Goal: Task Accomplishment & Management: Manage account settings

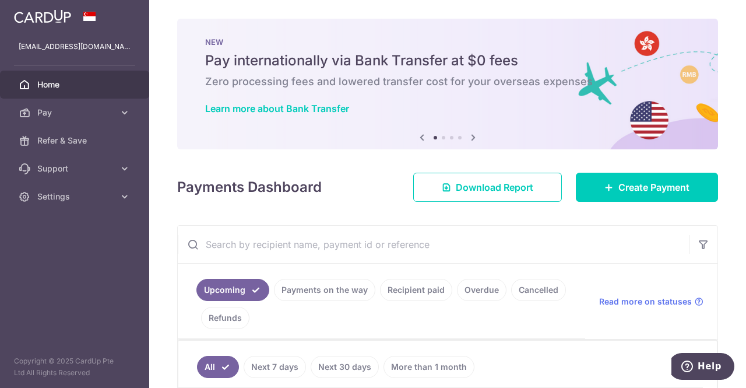
scroll to position [175, 0]
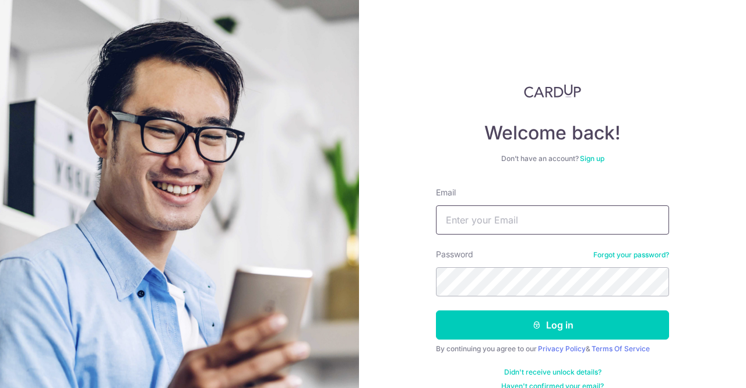
drag, startPoint x: 0, startPoint y: 0, endPoint x: 533, endPoint y: 216, distance: 575.2
click at [533, 216] on input "Email" at bounding box center [552, 219] width 233 height 29
type input "vtec79@gmail.com"
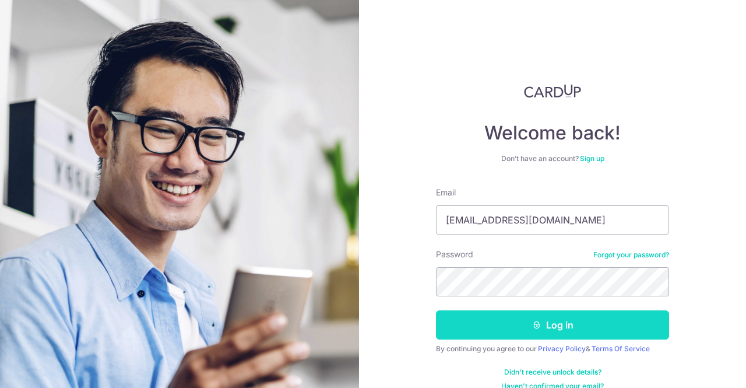
click at [486, 320] on button "Log in" at bounding box center [552, 324] width 233 height 29
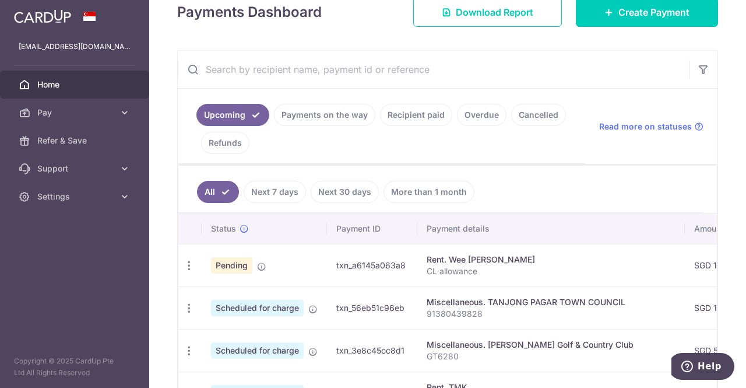
scroll to position [233, 0]
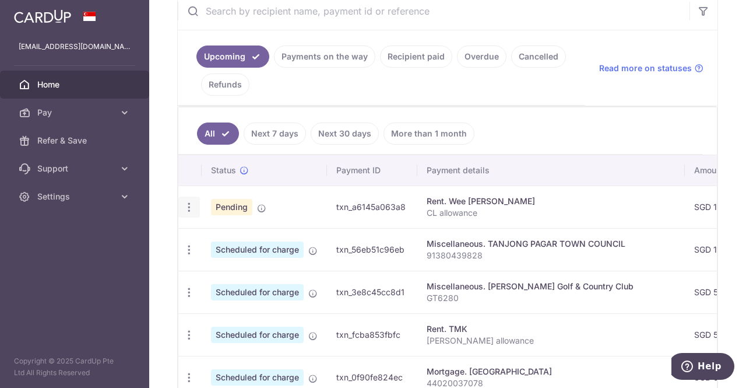
click at [184, 205] on icon "button" at bounding box center [189, 207] width 12 height 12
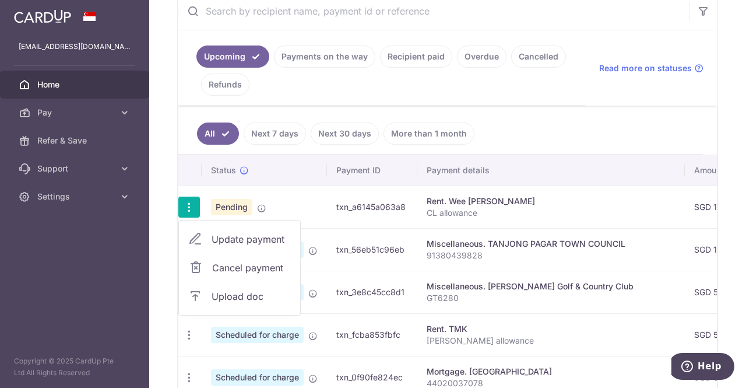
click at [250, 233] on span "Update payment" at bounding box center [251, 239] width 79 height 14
radio input "true"
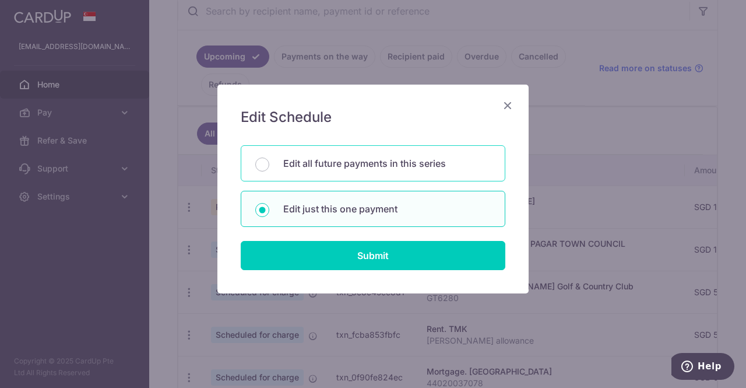
click at [370, 167] on p "Edit all future payments in this series" at bounding box center [387, 163] width 208 height 14
click at [269, 167] on input "Edit all future payments in this series" at bounding box center [262, 164] width 14 height 14
radio input "true"
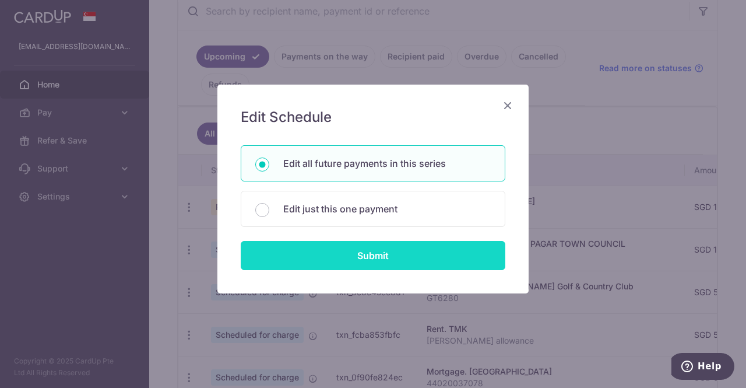
click at [390, 259] on input "Submit" at bounding box center [373, 255] width 265 height 29
radio input "true"
type input "1,000.00"
type input "CL allowance"
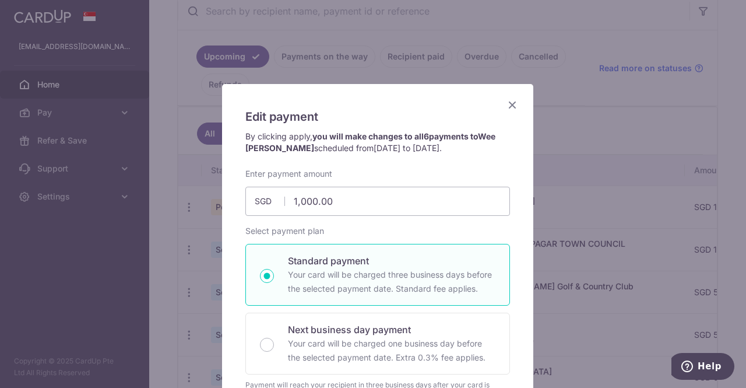
scroll to position [0, 0]
click at [508, 108] on icon "Close" at bounding box center [513, 105] width 14 height 15
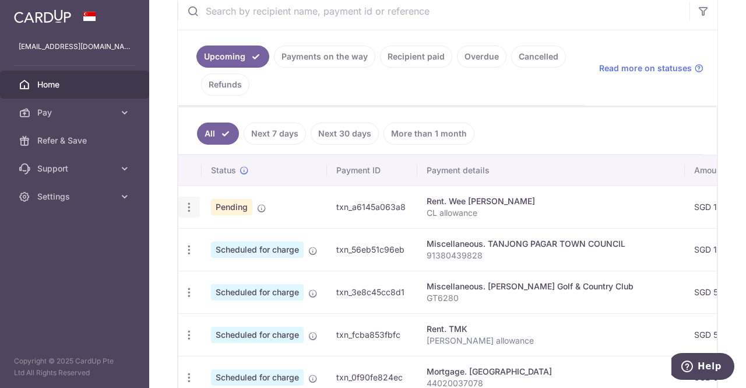
click at [188, 202] on icon "button" at bounding box center [189, 207] width 12 height 12
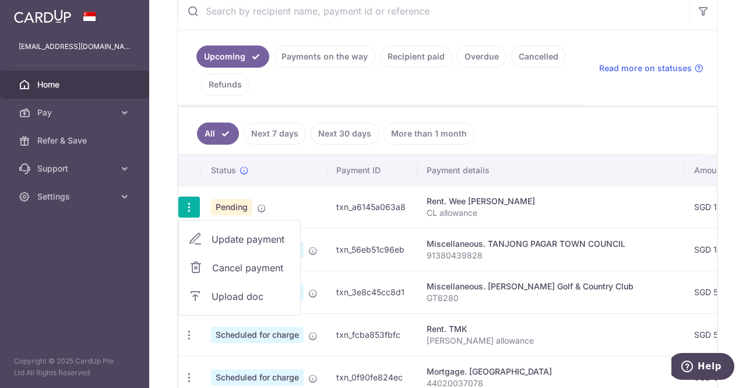
click at [247, 293] on span "Upload doc" at bounding box center [251, 296] width 79 height 14
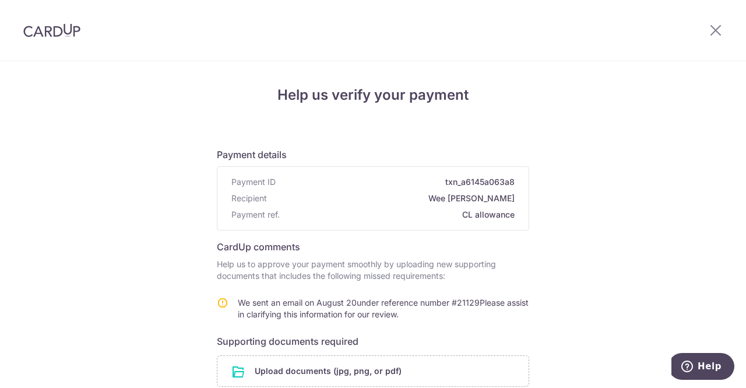
drag, startPoint x: 339, startPoint y: 272, endPoint x: 525, endPoint y: 314, distance: 190.0
click at [517, 314] on form "Payment details Payment ID txn_a6145a063a8 Recipient Wee Mui Khee Payment ref. …" at bounding box center [373, 328] width 313 height 380
click at [559, 286] on div "Help us verify your payment Payment details Payment ID txn_a6145a063a8 Recipien…" at bounding box center [373, 317] width 746 height 512
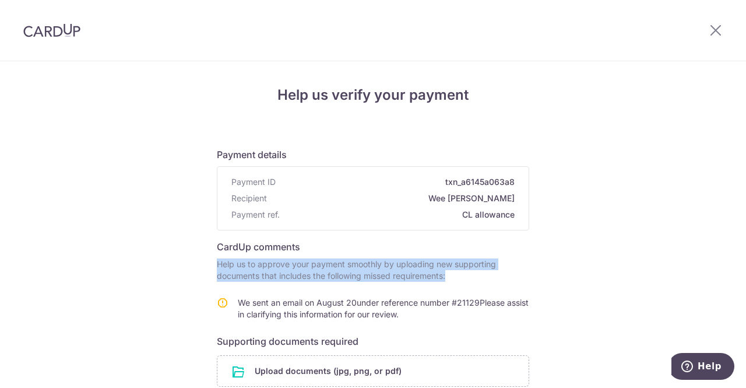
drag, startPoint x: 374, startPoint y: 243, endPoint x: 580, endPoint y: 298, distance: 212.6
click at [574, 301] on div "Help us verify your payment Payment details Payment ID txn_a6145a063a8 Recipien…" at bounding box center [373, 317] width 746 height 512
click at [580, 298] on div "Help us verify your payment Payment details Payment ID txn_a6145a063a8 Recipien…" at bounding box center [373, 317] width 746 height 512
drag, startPoint x: 362, startPoint y: 250, endPoint x: 545, endPoint y: 307, distance: 191.3
click at [545, 307] on div "Help us verify your payment Payment details Payment ID txn_a6145a063a8 Recipien…" at bounding box center [373, 317] width 746 height 512
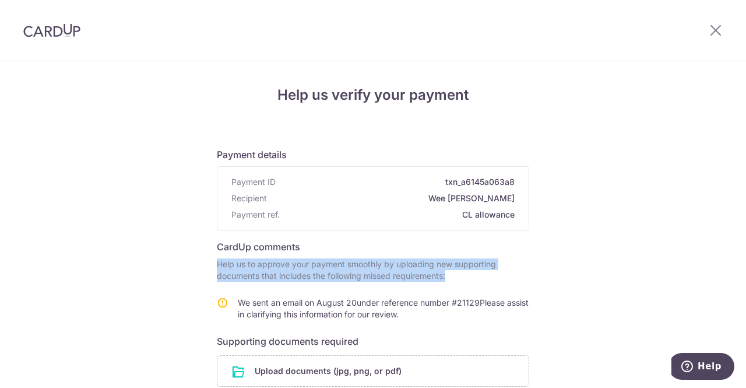
click at [545, 307] on div "Help us verify your payment Payment details Payment ID txn_a6145a063a8 Recipien…" at bounding box center [373, 317] width 746 height 512
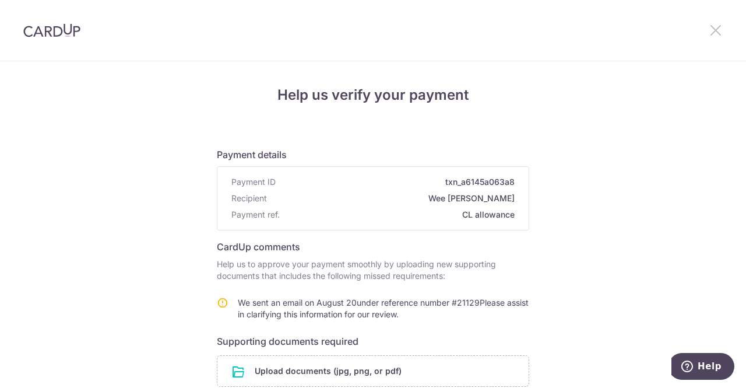
click at [715, 27] on icon at bounding box center [716, 30] width 14 height 15
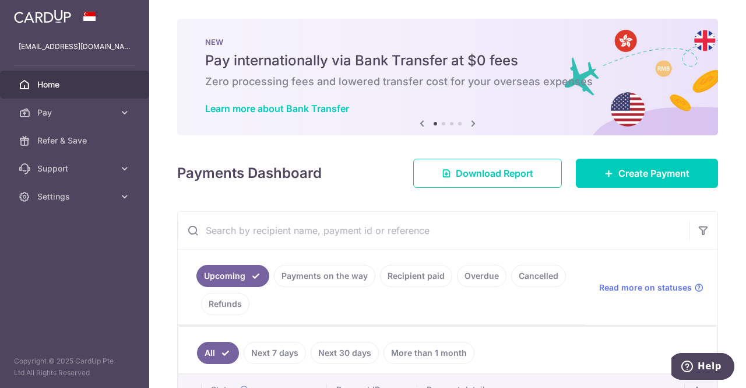
scroll to position [175, 0]
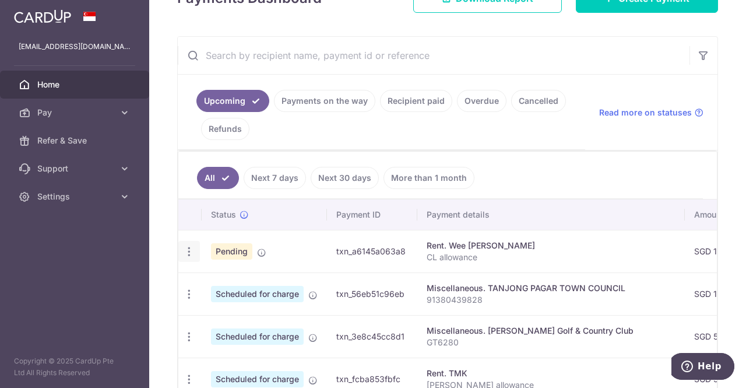
click at [191, 245] on icon "button" at bounding box center [189, 251] width 12 height 12
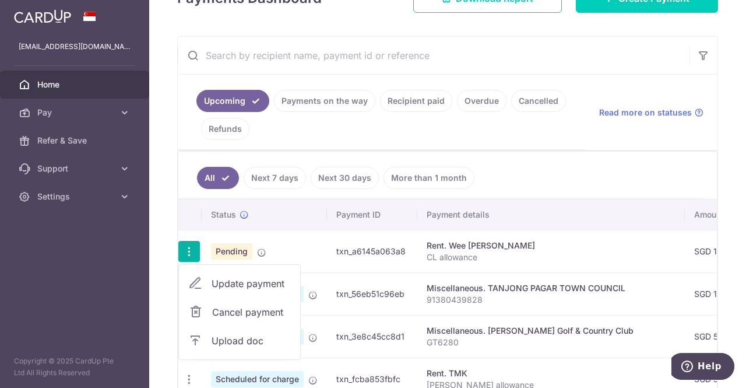
click at [221, 306] on span "Cancel payment" at bounding box center [251, 312] width 78 height 14
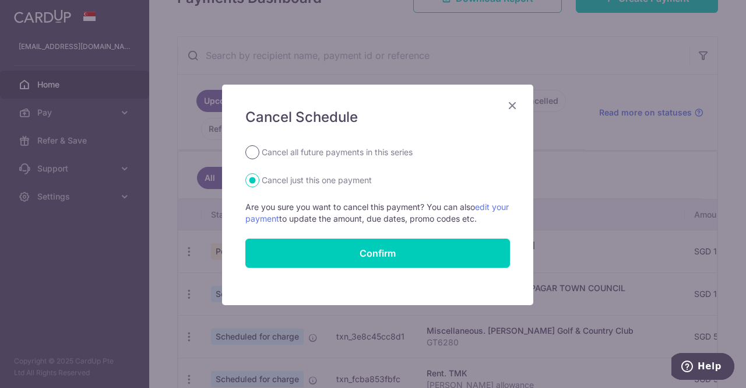
click at [252, 152] on input "Cancel all future payments in this series" at bounding box center [252, 152] width 14 height 14
radio input "true"
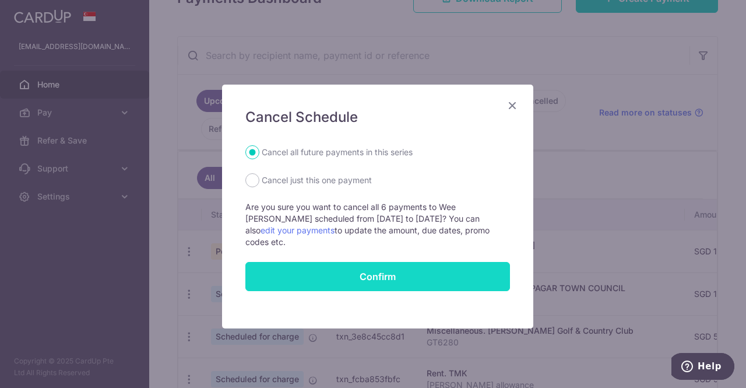
click at [331, 262] on input "Confirm" at bounding box center [377, 276] width 265 height 29
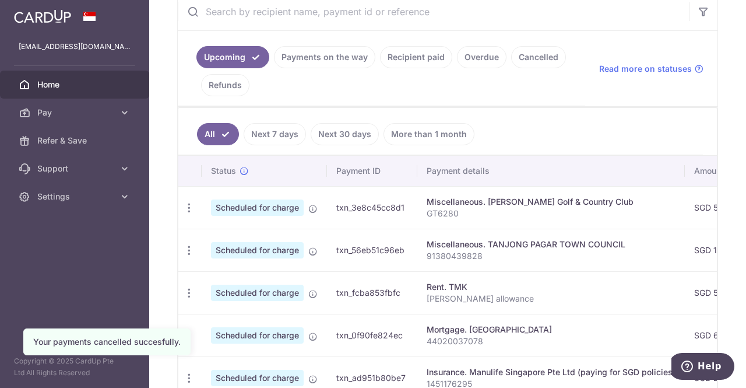
scroll to position [233, 0]
click at [532, 57] on link "Cancelled" at bounding box center [538, 56] width 55 height 22
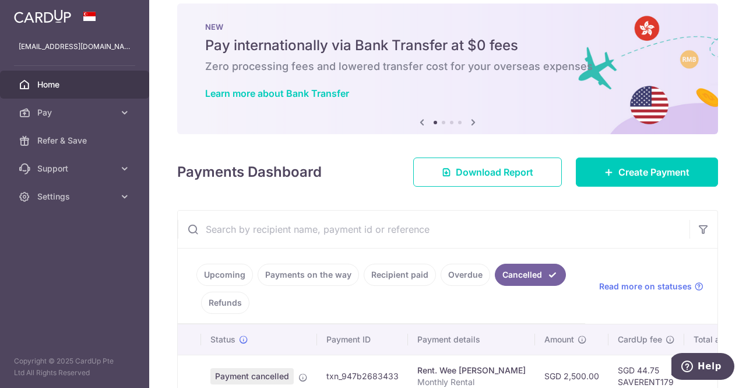
scroll to position [0, 0]
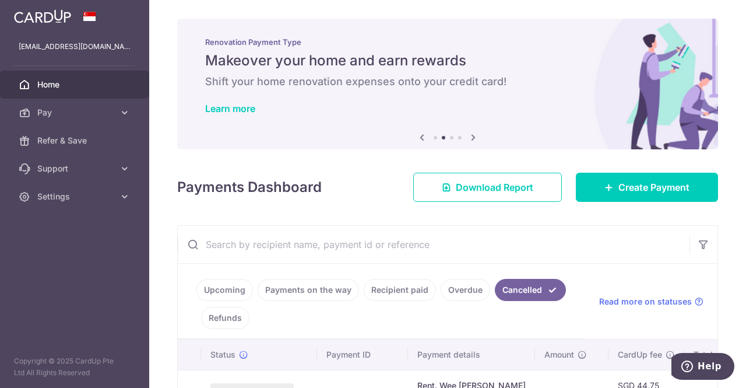
click at [411, 293] on link "Recipient paid" at bounding box center [400, 290] width 72 height 22
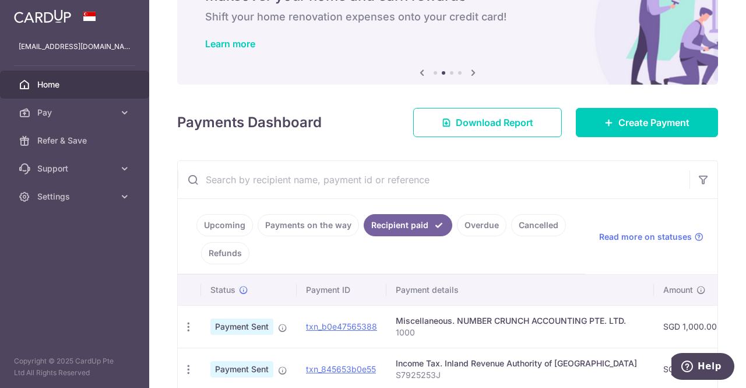
scroll to position [175, 0]
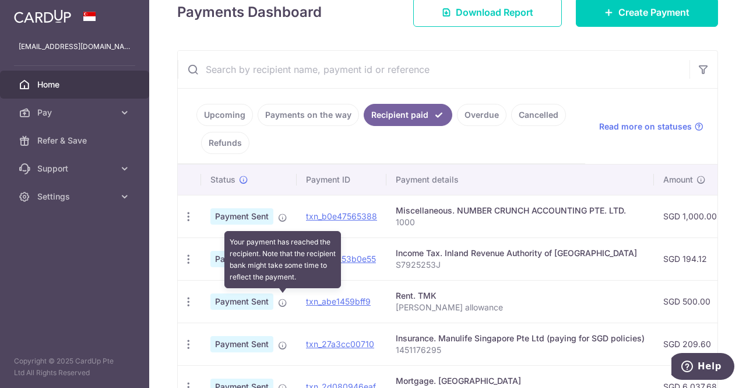
click at [283, 298] on icon at bounding box center [282, 302] width 9 height 9
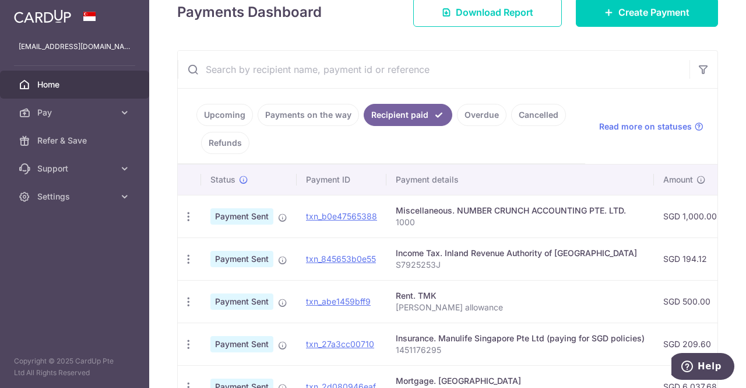
click at [217, 113] on link "Upcoming" at bounding box center [225, 115] width 57 height 22
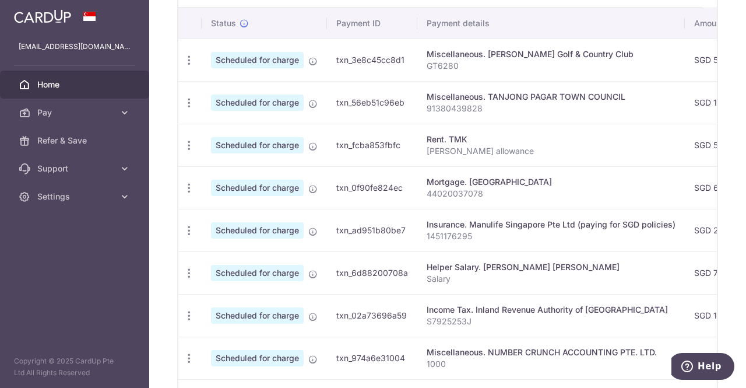
scroll to position [466, 0]
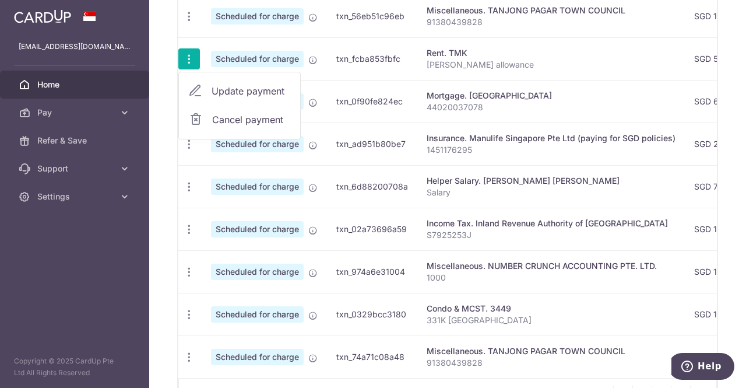
click at [236, 92] on span "Update payment" at bounding box center [251, 91] width 79 height 14
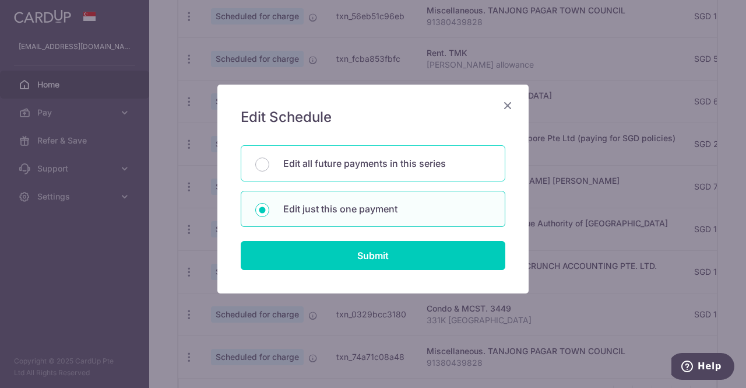
click at [445, 157] on p "Edit all future payments in this series" at bounding box center [387, 163] width 208 height 14
click at [269, 157] on input "Edit all future payments in this series" at bounding box center [262, 164] width 14 height 14
radio input "true"
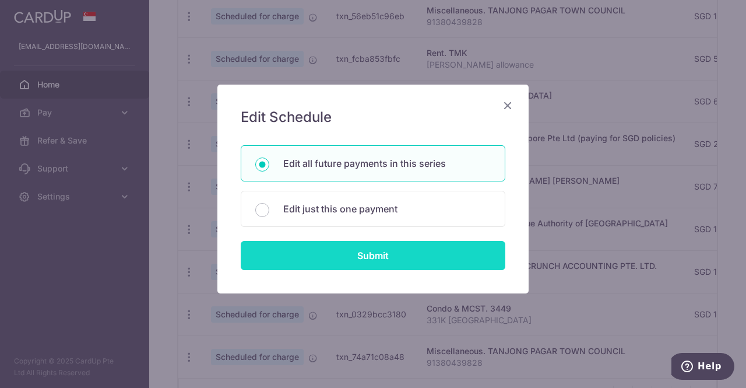
click at [413, 249] on input "Submit" at bounding box center [373, 255] width 265 height 29
radio input "true"
type input "500.00"
type input "Clarence allowance"
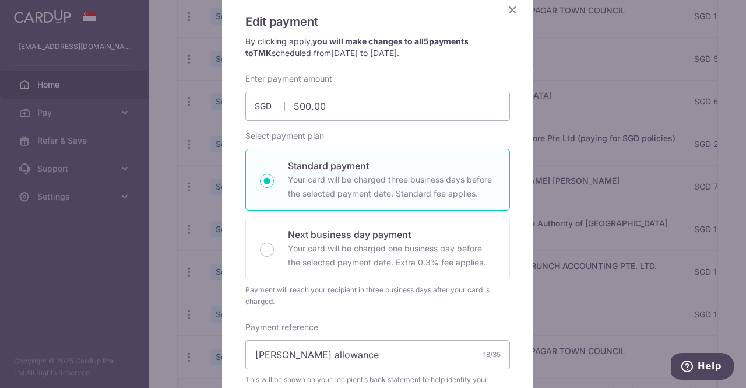
scroll to position [58, 0]
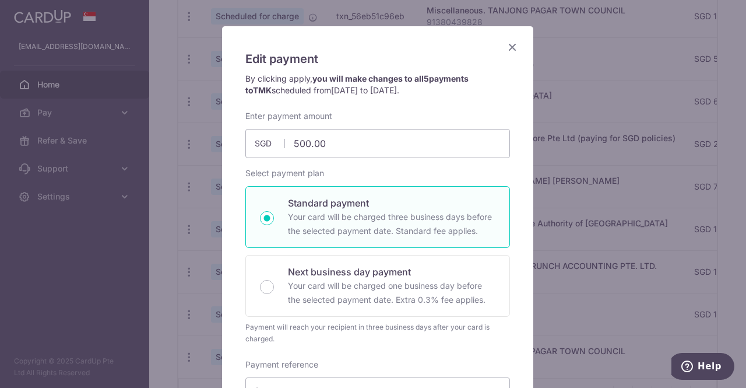
click at [507, 45] on icon "Close" at bounding box center [513, 47] width 14 height 15
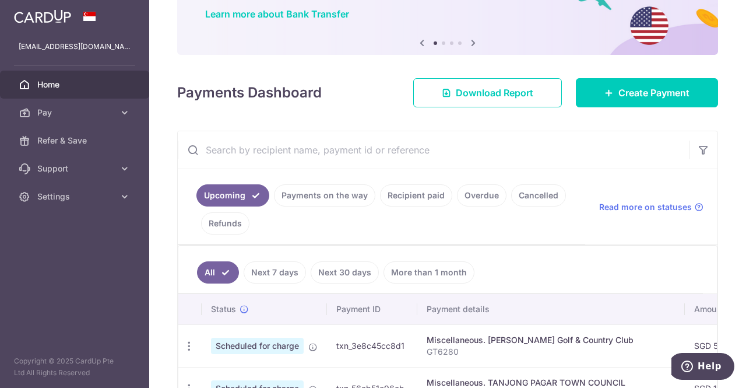
scroll to position [0, 0]
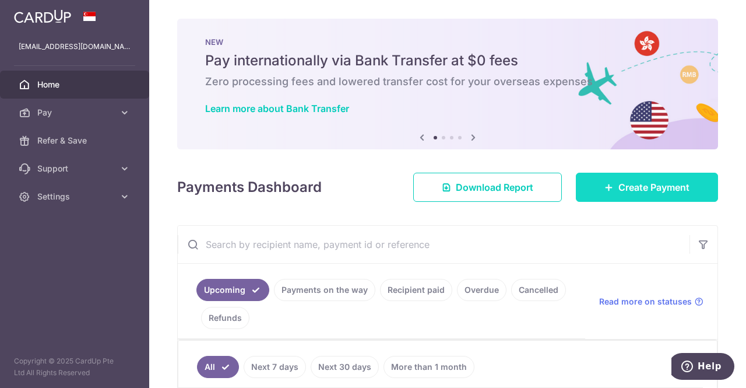
click at [637, 190] on span "Create Payment" at bounding box center [654, 187] width 71 height 14
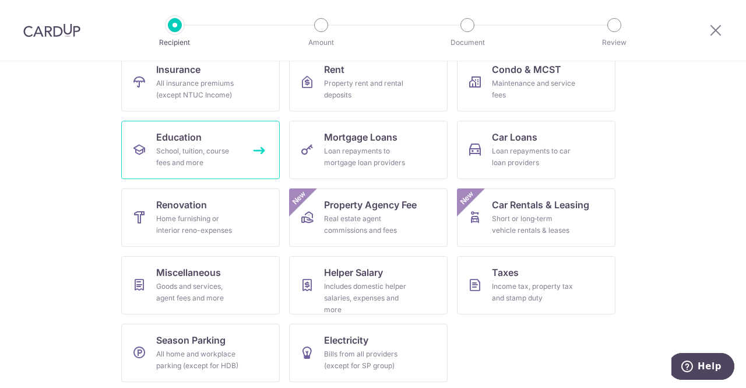
scroll to position [133, 0]
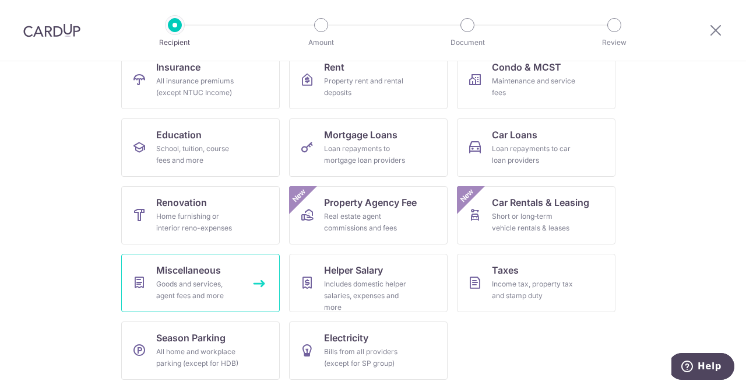
click at [209, 272] on span "Miscellaneous" at bounding box center [188, 270] width 65 height 14
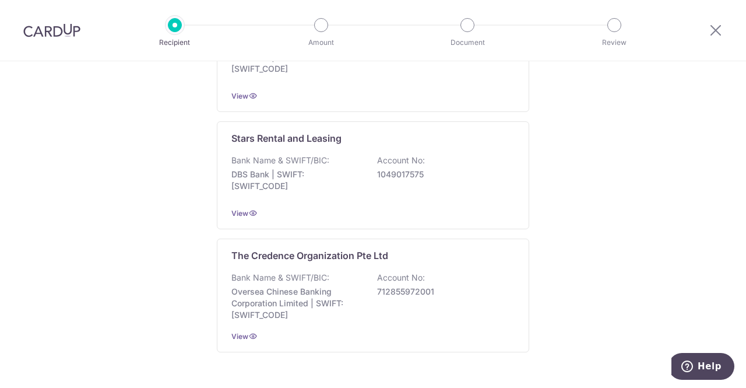
scroll to position [874, 0]
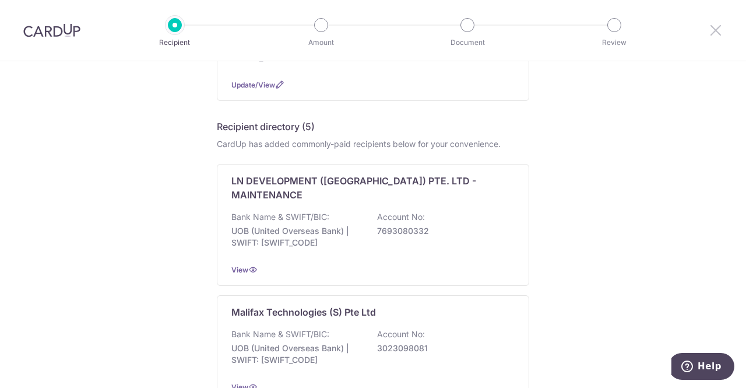
click at [719, 31] on icon at bounding box center [716, 30] width 14 height 15
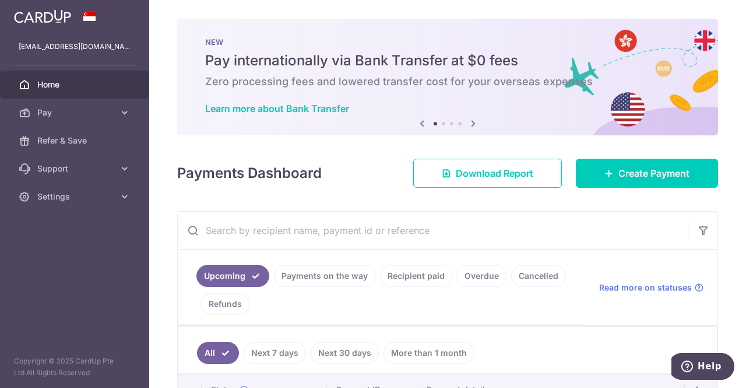
click at [525, 271] on link "Cancelled" at bounding box center [538, 276] width 55 height 22
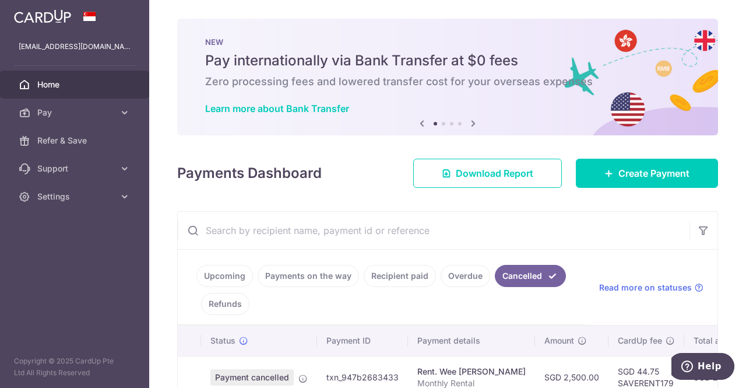
drag, startPoint x: 459, startPoint y: 272, endPoint x: 451, endPoint y: 278, distance: 10.4
click at [459, 272] on link "Overdue" at bounding box center [466, 276] width 50 height 22
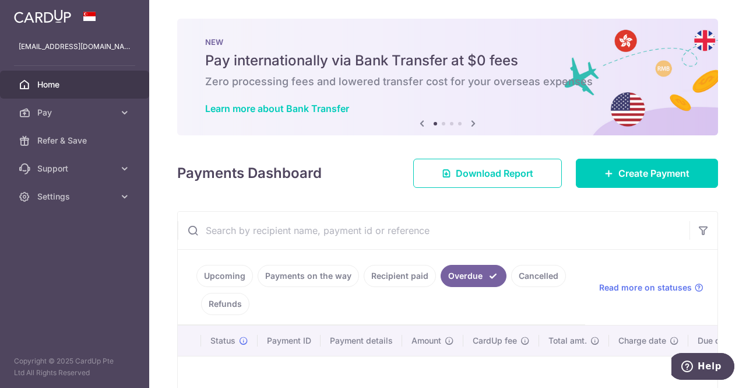
click at [377, 275] on link "Recipient paid" at bounding box center [400, 276] width 72 height 22
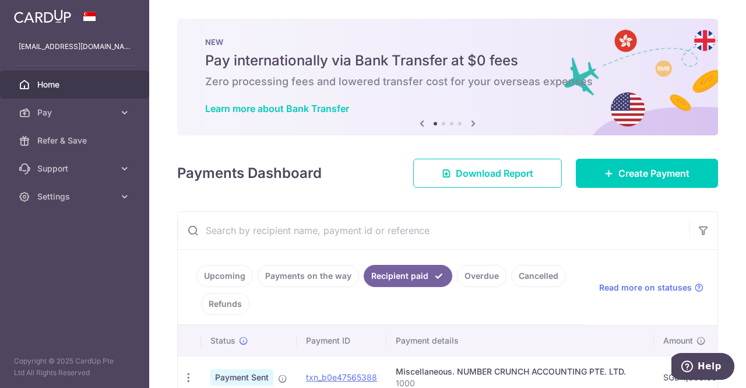
click at [322, 267] on link "Payments on the way" at bounding box center [308, 276] width 101 height 22
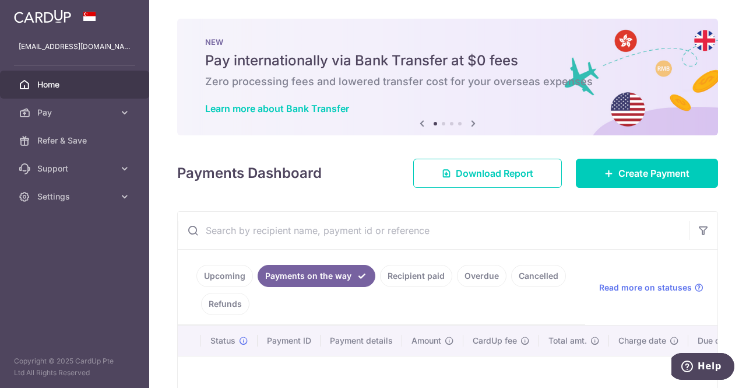
click at [220, 284] on link "Upcoming" at bounding box center [225, 276] width 57 height 22
